Goal: Book appointment/travel/reservation

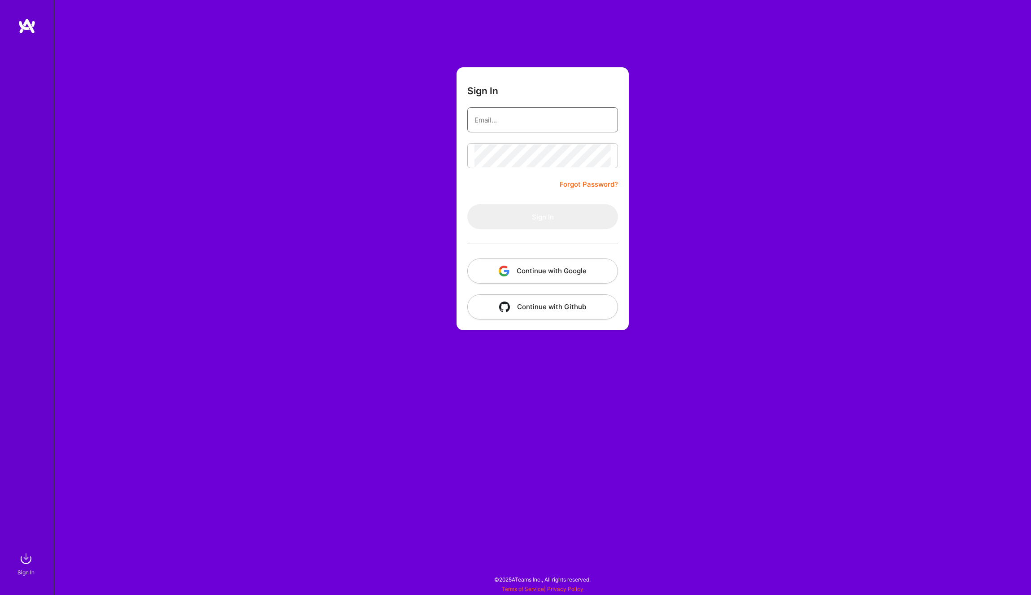
type input "[PERSON_NAME][EMAIL_ADDRESS][DOMAIN_NAME]"
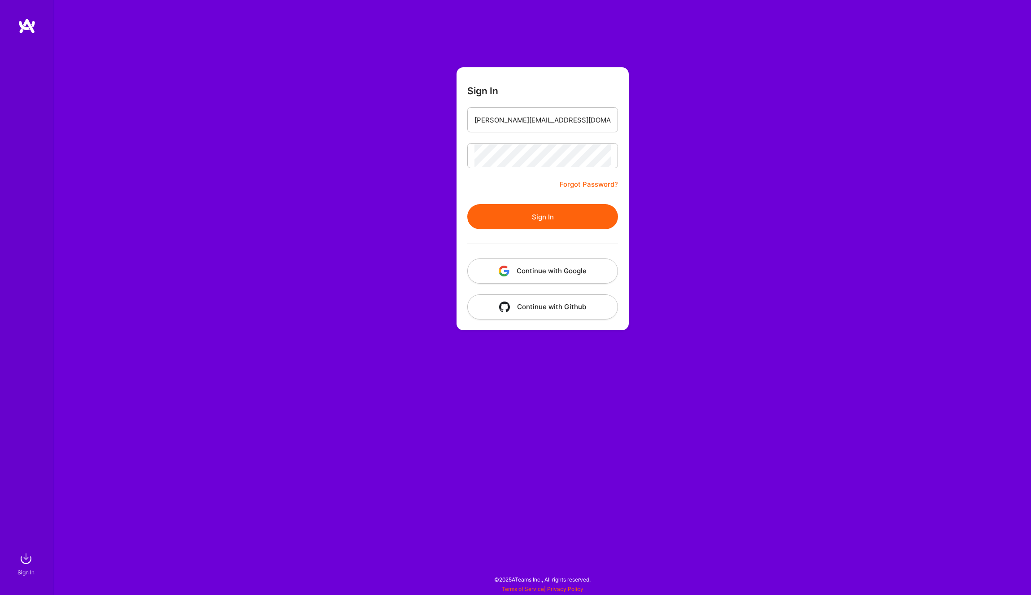
click at [571, 271] on button "Continue with Google" at bounding box center [542, 270] width 151 height 25
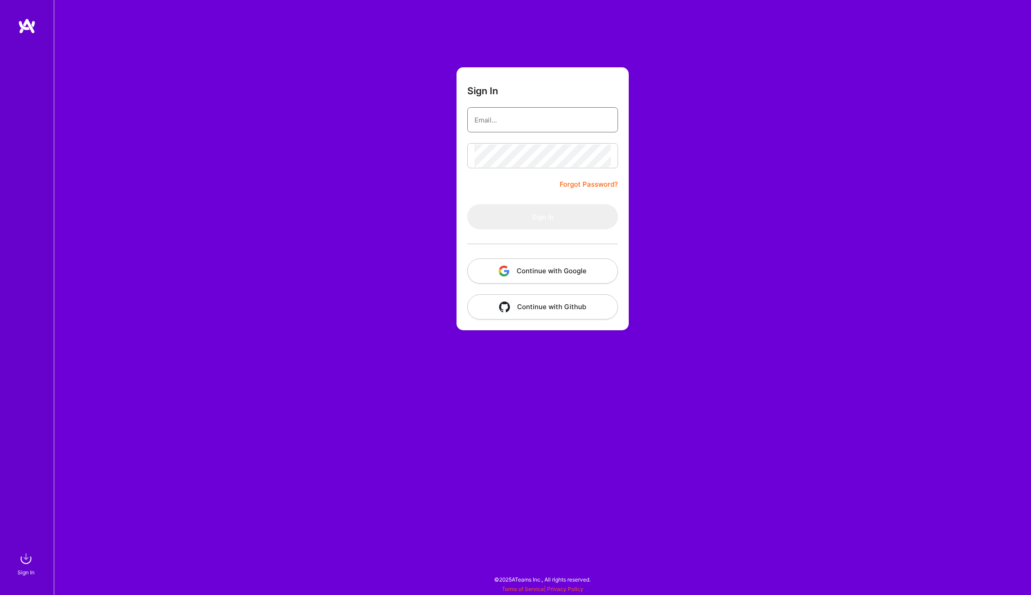
type input "[PERSON_NAME][EMAIL_ADDRESS][DOMAIN_NAME]"
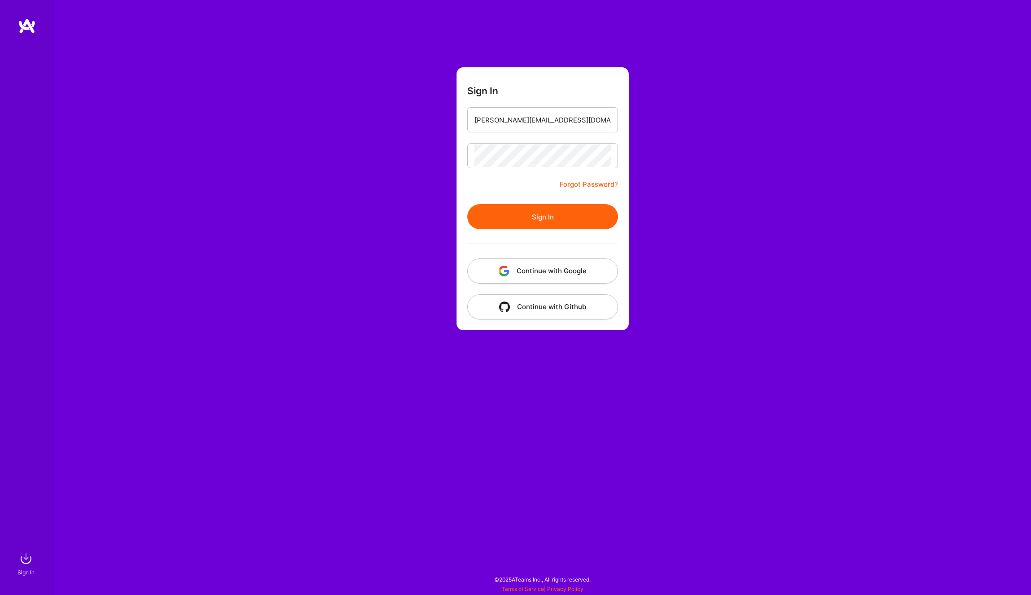
click at [555, 269] on button "Continue with Google" at bounding box center [542, 270] width 151 height 25
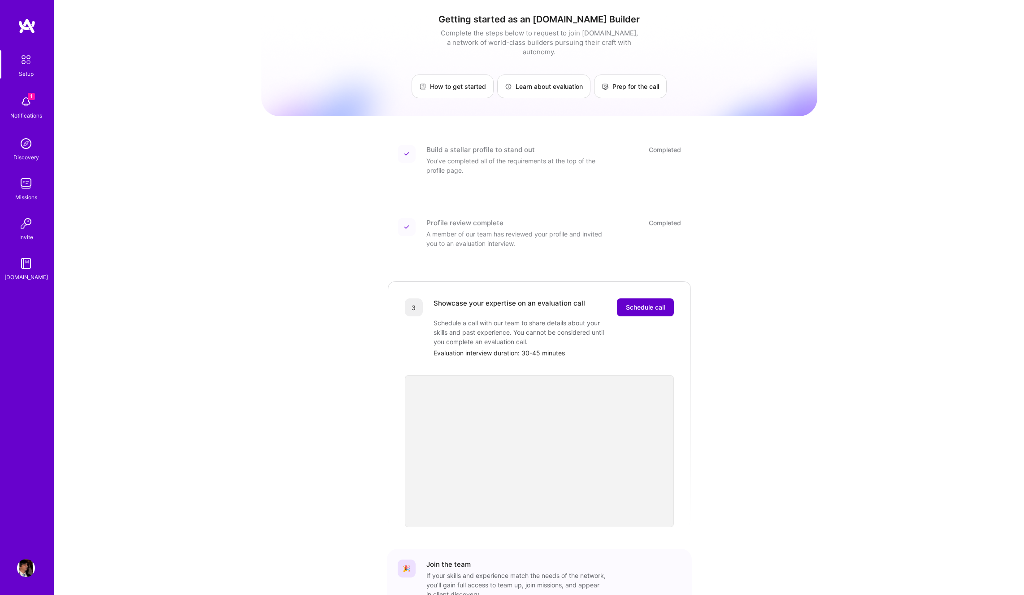
click at [649, 303] on span "Schedule call" at bounding box center [645, 307] width 39 height 9
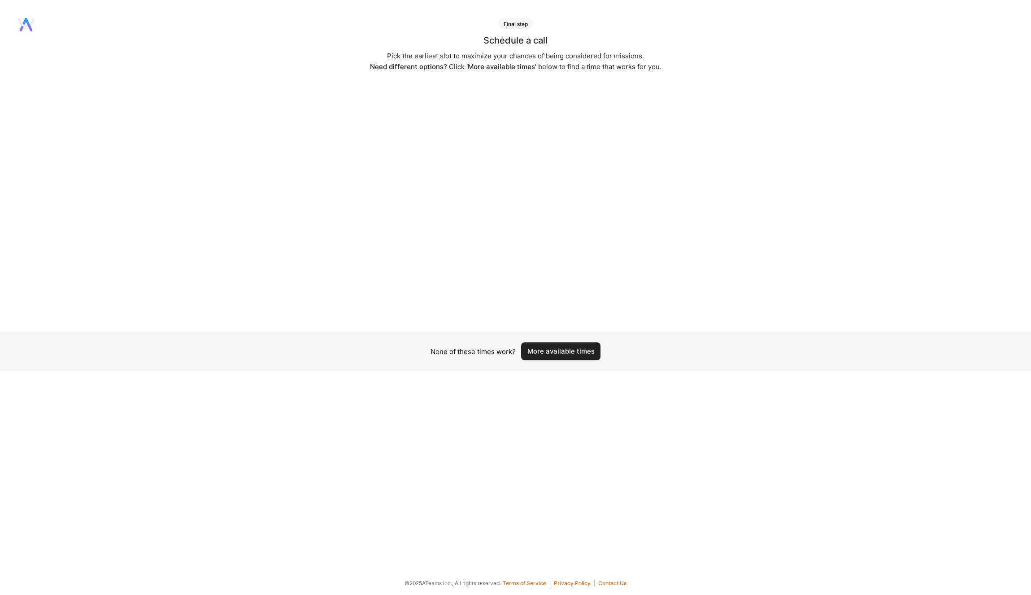
click at [572, 352] on button "More available times" at bounding box center [560, 351] width 79 height 18
click at [570, 353] on button "More available times" at bounding box center [560, 351] width 79 height 18
click at [576, 349] on button "More available times" at bounding box center [560, 351] width 79 height 18
click at [545, 357] on button "More available times" at bounding box center [560, 357] width 79 height 18
click at [564, 346] on div "None of these times work? More available times" at bounding box center [515, 356] width 1031 height 39
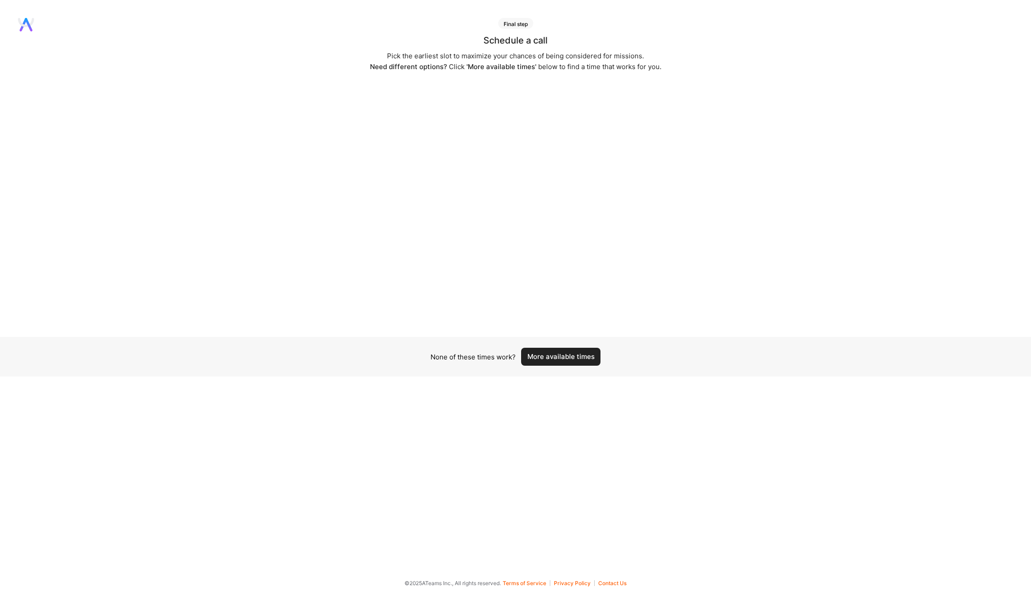
click at [562, 357] on button "More available times" at bounding box center [560, 357] width 79 height 18
click at [561, 349] on button "More available times" at bounding box center [560, 351] width 79 height 18
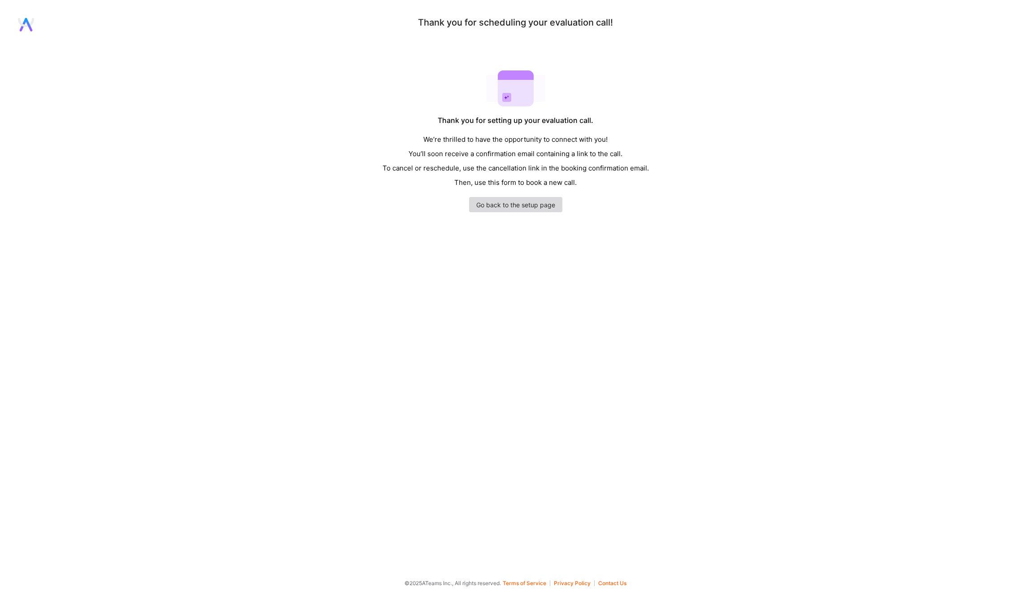
click at [543, 206] on link "Go back to the setup page" at bounding box center [515, 204] width 93 height 15
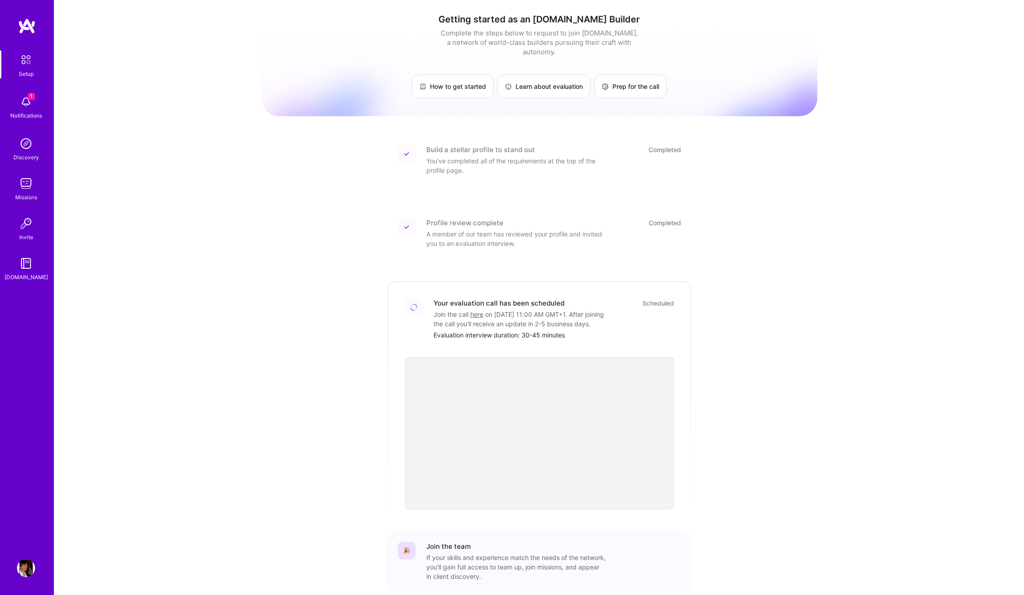
scroll to position [47, 0]
